Goal: Task Accomplishment & Management: Manage account settings

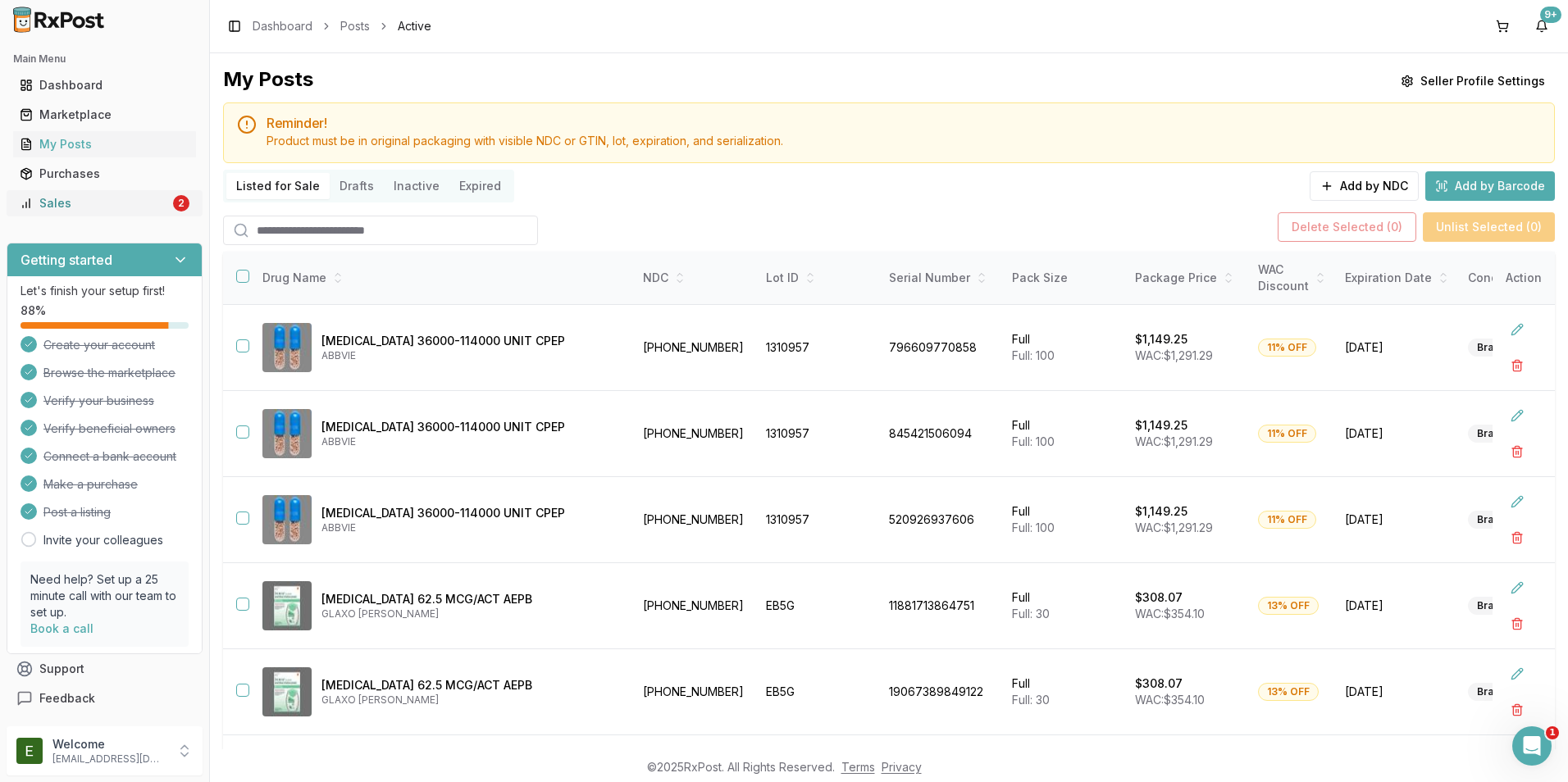
click at [135, 194] on link "Sales 2" at bounding box center [105, 203] width 183 height 29
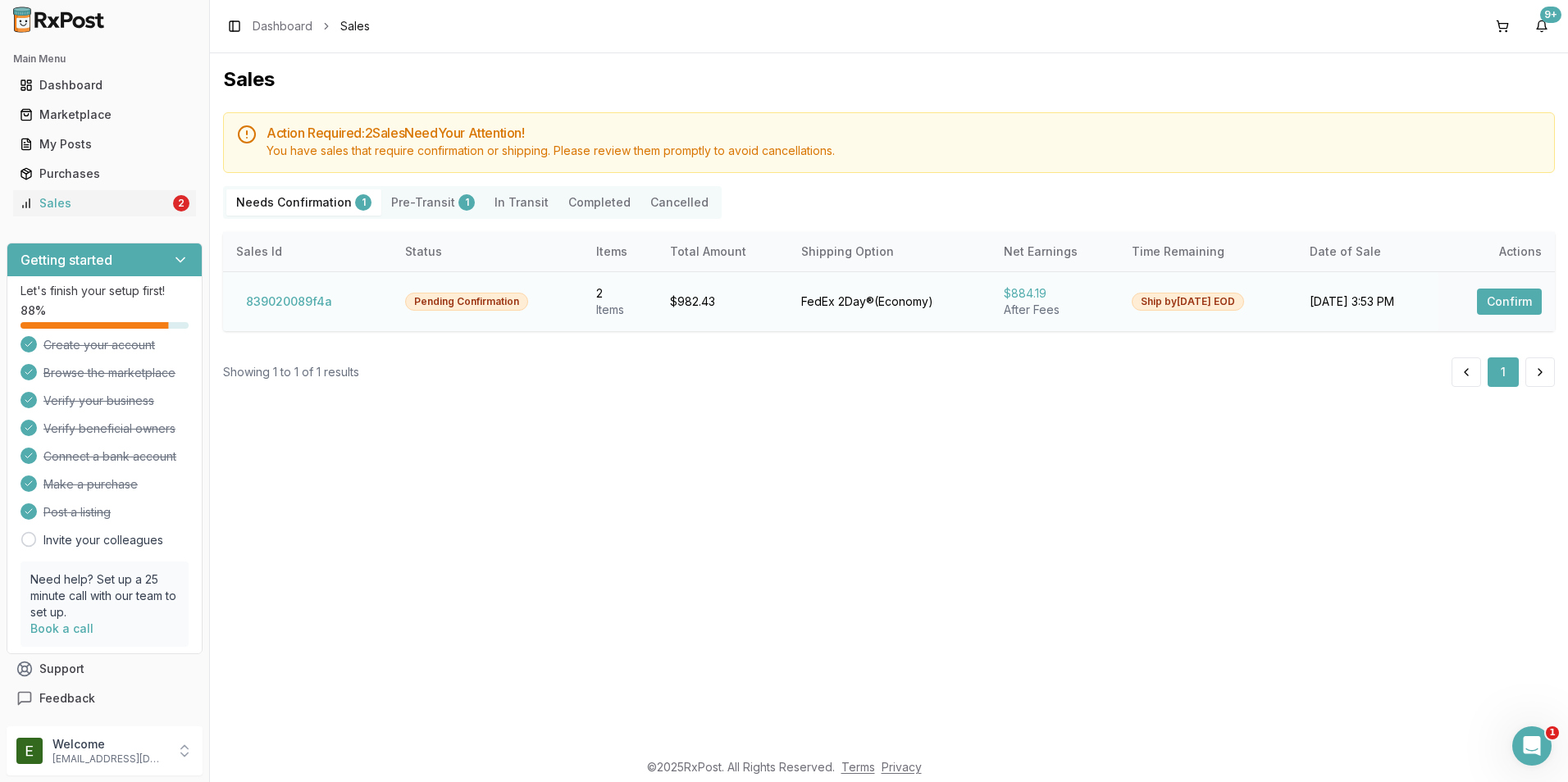
click at [892, 302] on div "FedEx 2Day® ( Economy )" at bounding box center [889, 301] width 176 height 16
click at [1496, 312] on button "Confirm" at bounding box center [1509, 302] width 65 height 27
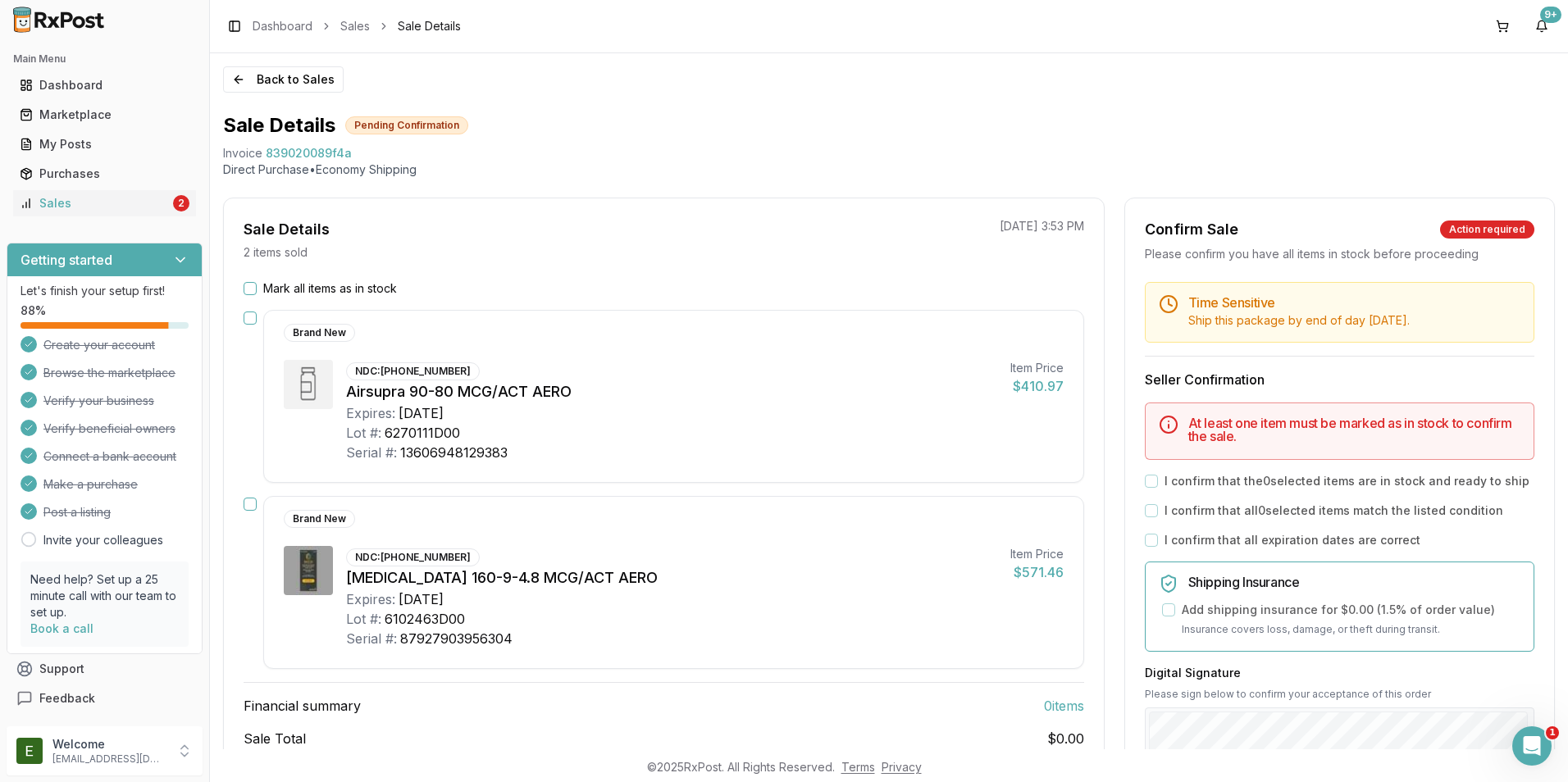
click at [247, 291] on button "Mark all items as in stock" at bounding box center [250, 288] width 13 height 13
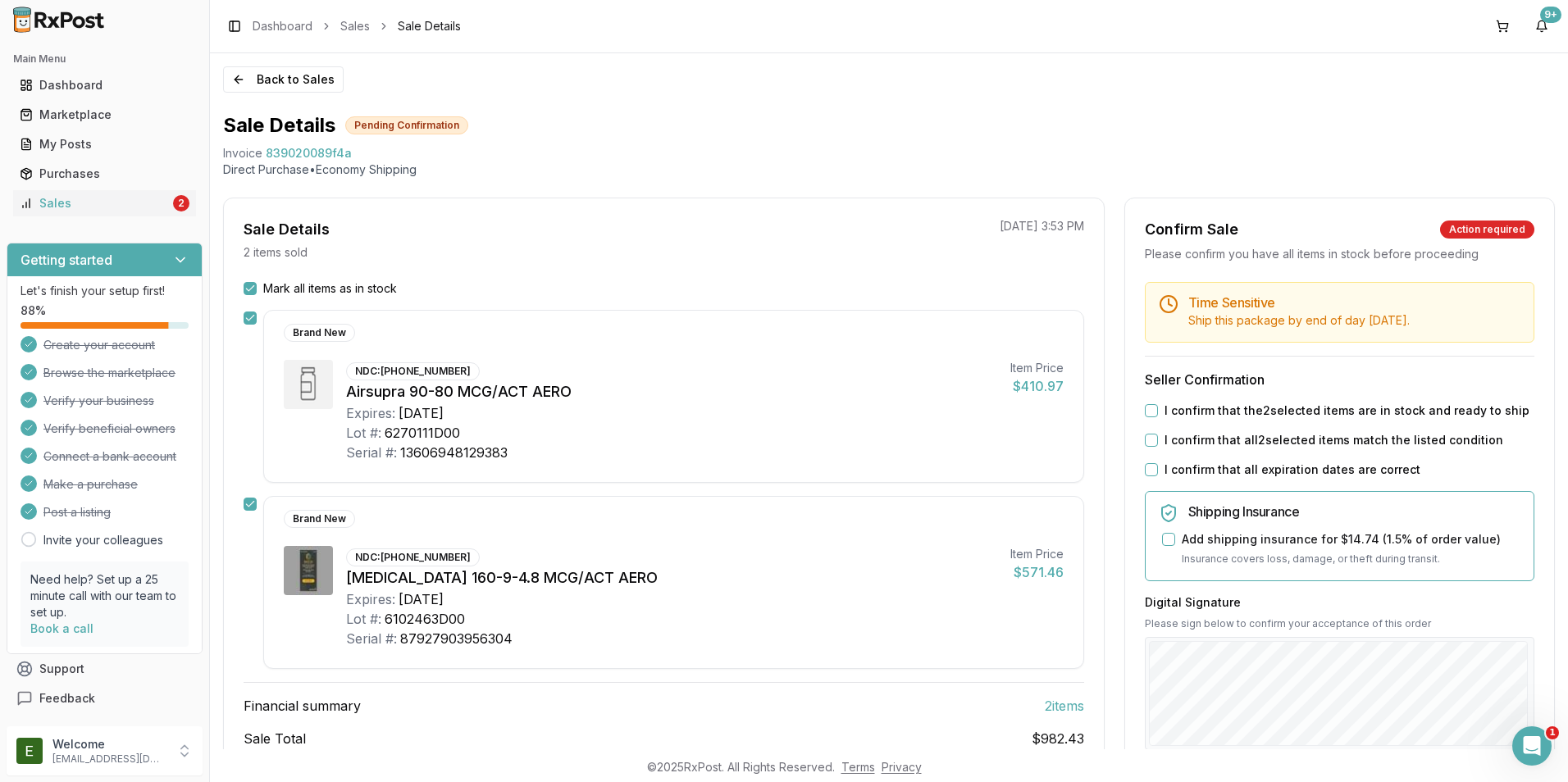
click at [1157, 411] on div "I confirm that the 2 selected items are in stock and ready to ship" at bounding box center [1340, 411] width 389 height 16
click at [1156, 409] on div "I confirm that the 2 selected items are in stock and ready to ship" at bounding box center [1340, 411] width 389 height 16
click at [1151, 435] on button "I confirm that all 2 selected items match the listed condition" at bounding box center [1151, 440] width 13 height 13
click at [1148, 409] on button "I confirm that the 2 selected items are in stock and ready to ship" at bounding box center [1151, 411] width 13 height 13
click at [1153, 465] on div "I confirm that all expiration dates are correct" at bounding box center [1340, 469] width 389 height 16
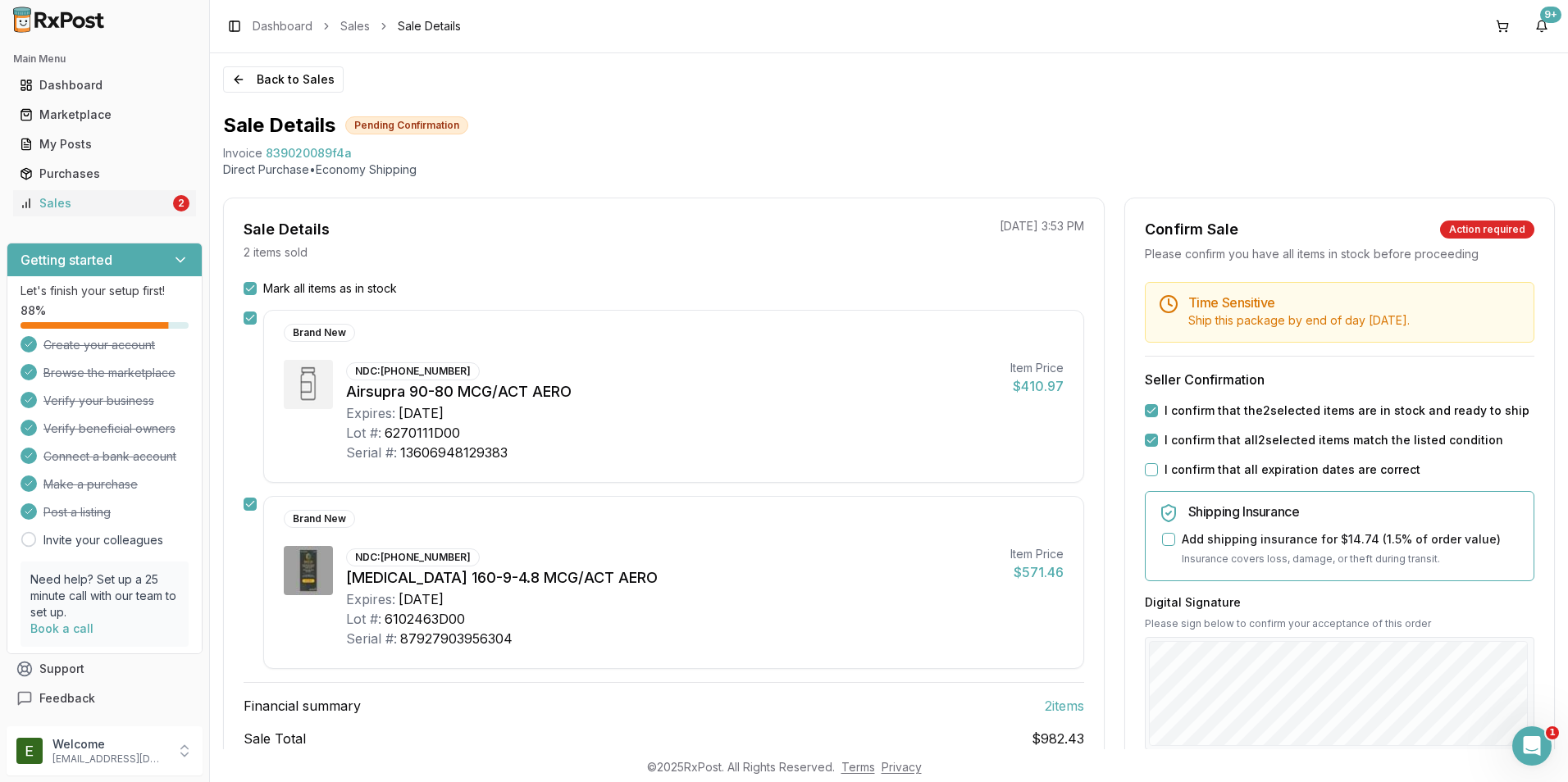
click at [1152, 475] on button "I confirm that all expiration dates are correct" at bounding box center [1151, 469] width 13 height 13
click at [1560, 659] on div "Back to Sales Sale Details Pending Confirmation Invoice 839020089f4a Direct Pur…" at bounding box center [889, 401] width 1358 height 696
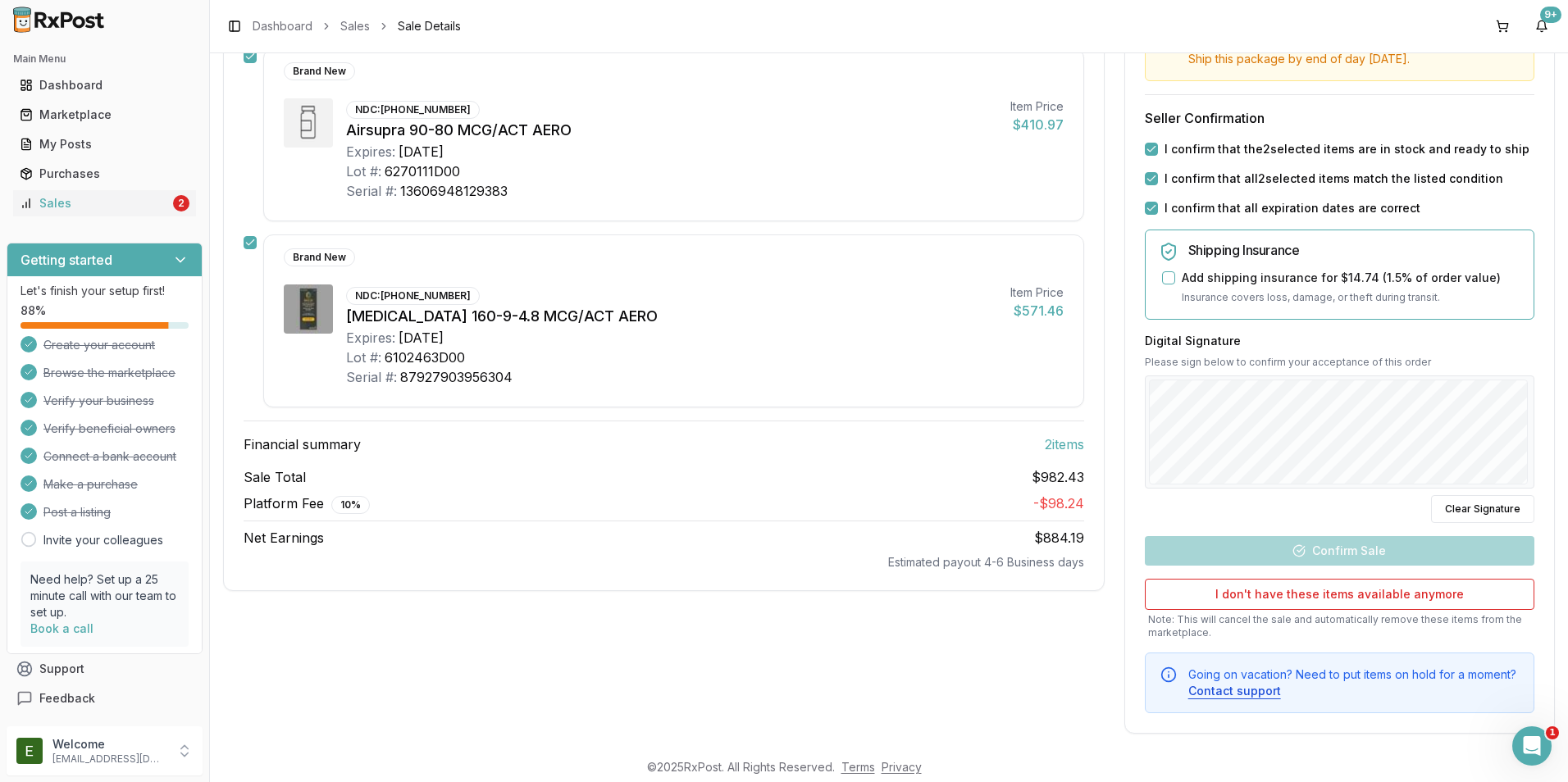
scroll to position [272, 0]
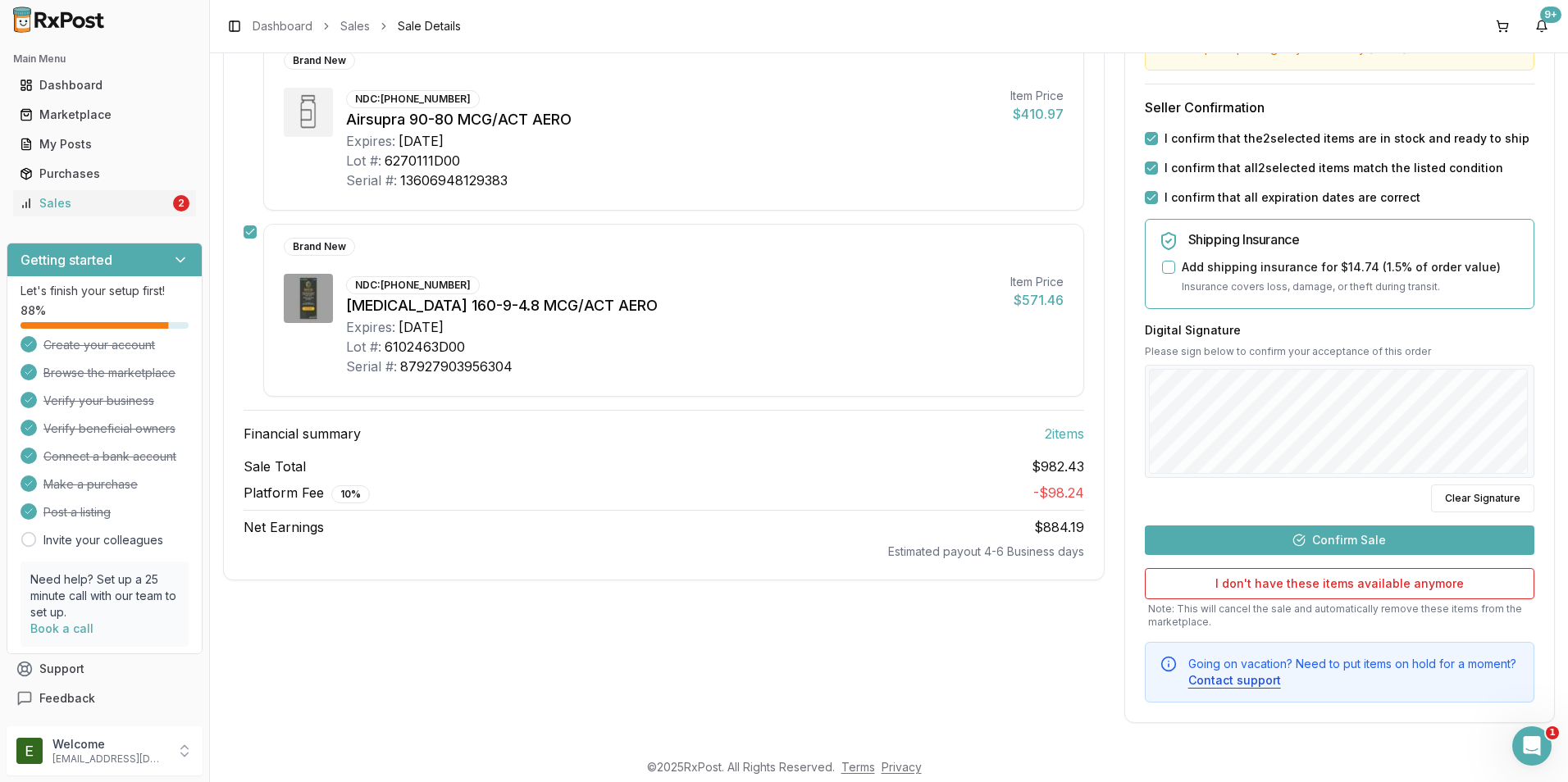
click at [1392, 527] on button "Confirm Sale" at bounding box center [1340, 539] width 389 height 29
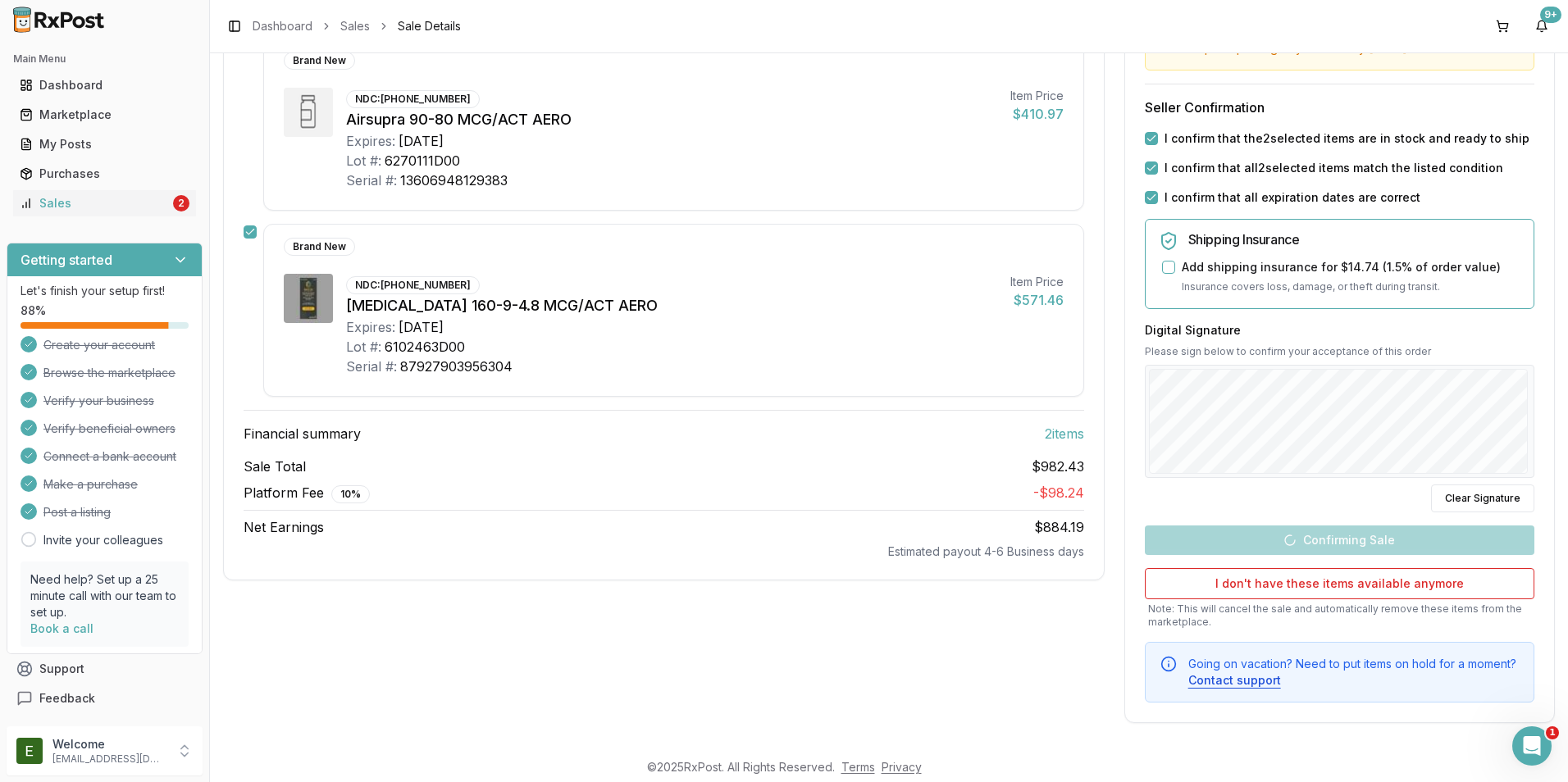
scroll to position [100, 0]
